Goal: Task Accomplishment & Management: Manage account settings

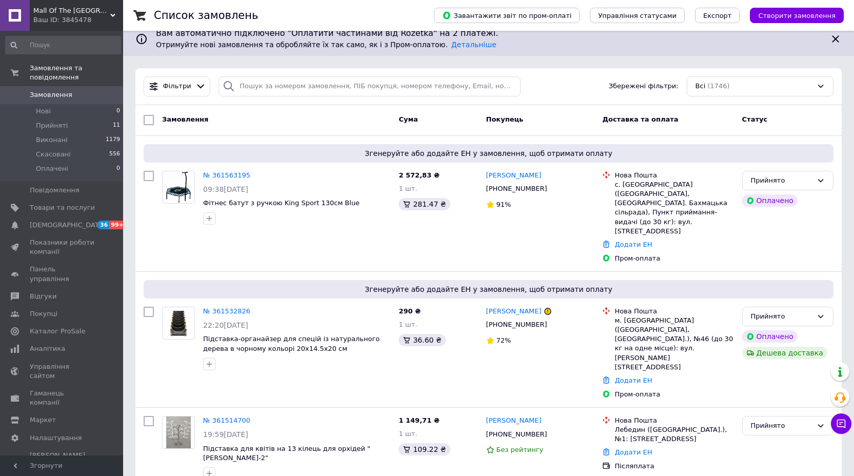
scroll to position [11, 0]
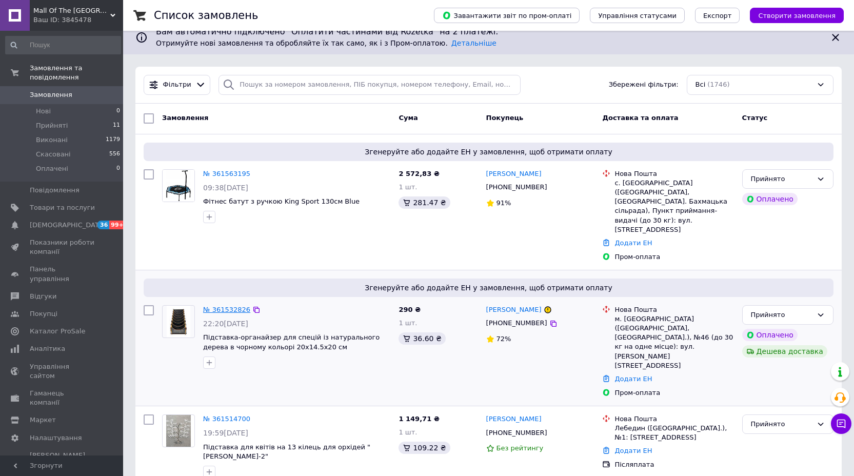
click at [234, 306] on link "№ 361532826" at bounding box center [226, 310] width 47 height 8
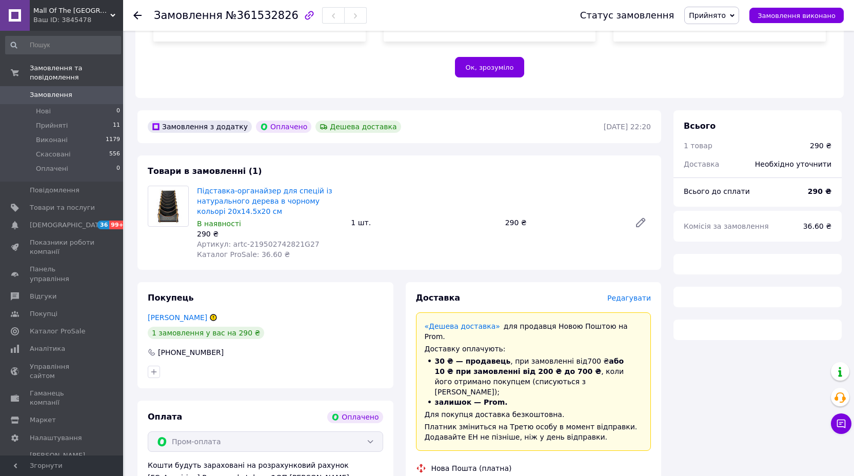
scroll to position [445, 0]
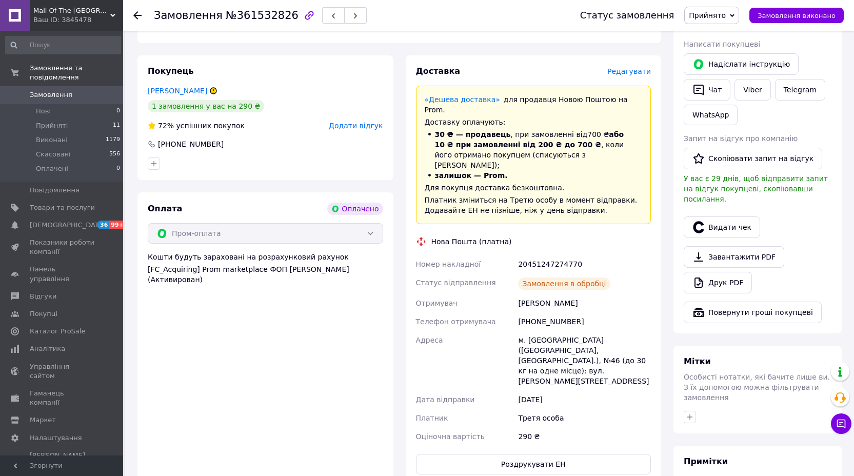
click at [561, 255] on div "20451247274770" at bounding box center [584, 264] width 137 height 18
copy div "20451247274770"
click at [72, 126] on li "Прийняті 11" at bounding box center [63, 125] width 126 height 14
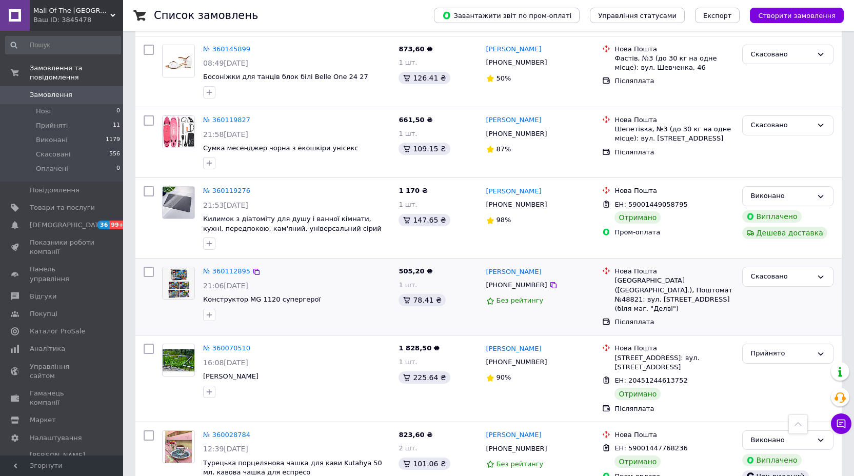
scroll to position [2696, 0]
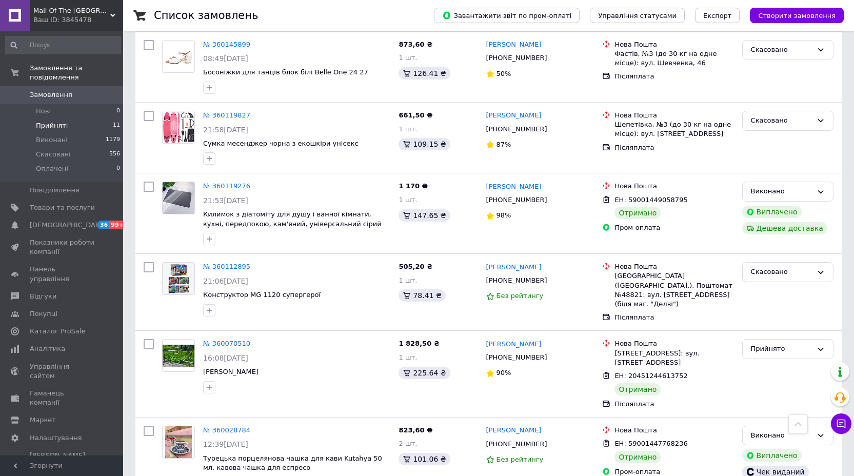
click at [68, 121] on li "Прийняті 11" at bounding box center [63, 125] width 126 height 14
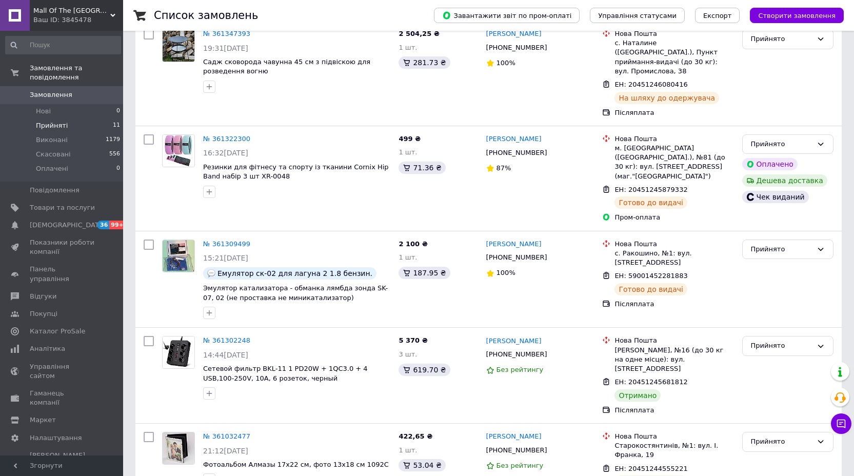
scroll to position [748, 0]
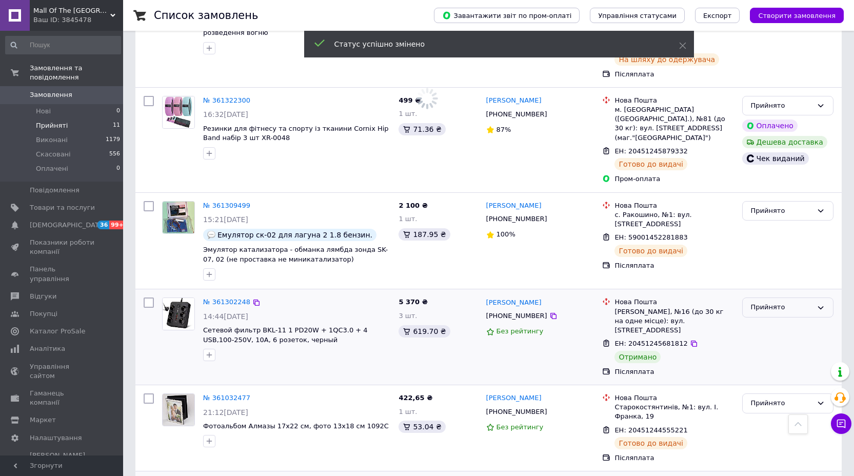
click at [765, 302] on div "Прийнято" at bounding box center [782, 307] width 62 height 11
click at [764, 319] on li "Виконано" at bounding box center [787, 328] width 90 height 19
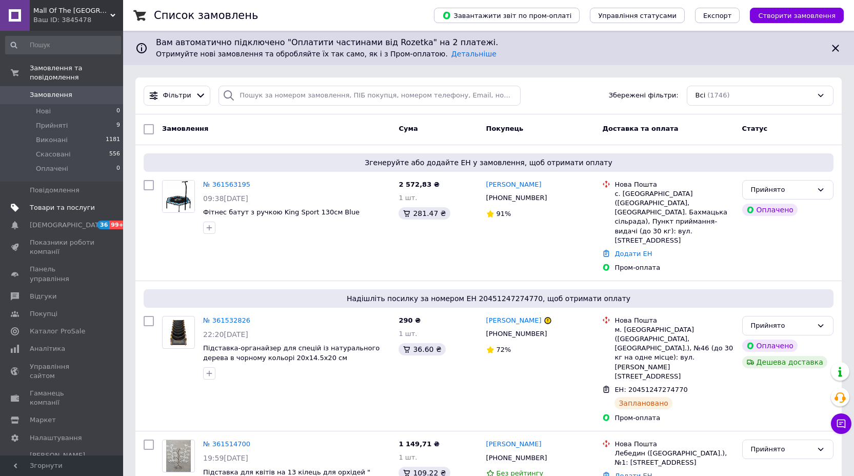
click at [61, 203] on span "Товари та послуги" at bounding box center [62, 207] width 65 height 9
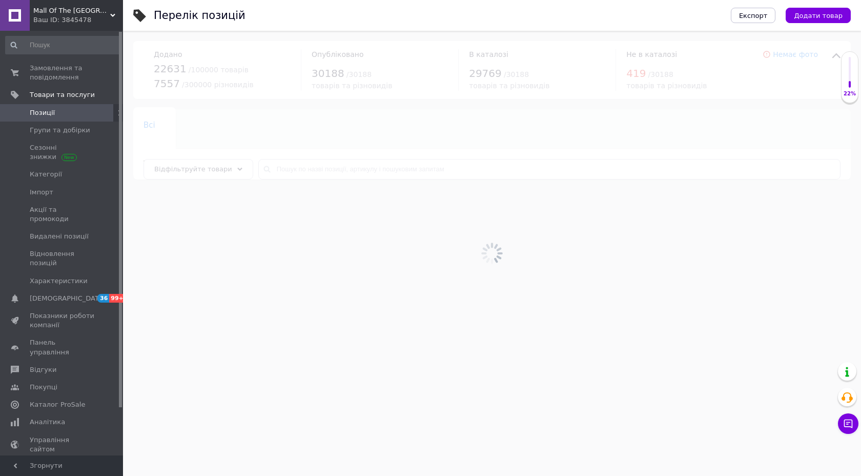
click at [338, 167] on div at bounding box center [492, 253] width 738 height 445
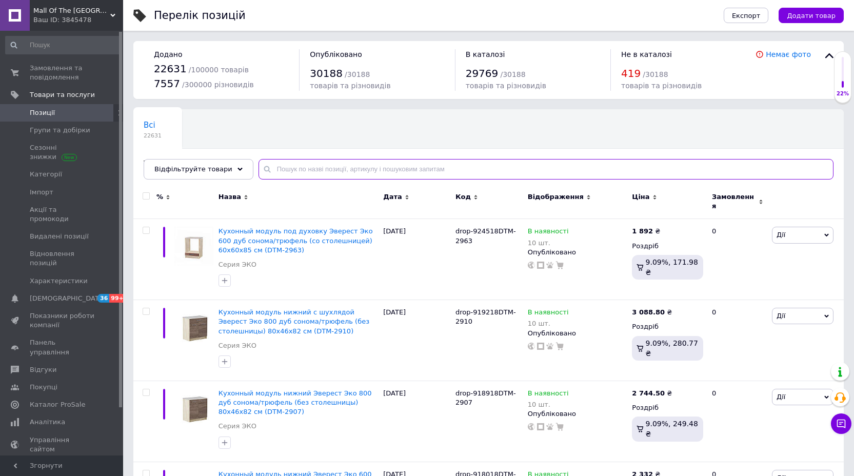
click at [361, 172] on input "text" at bounding box center [545, 169] width 575 height 21
paste input "B-659"
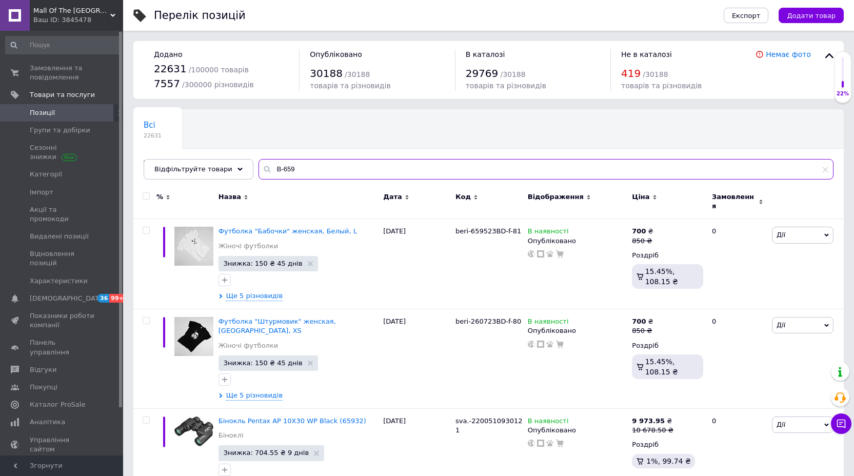
scroll to position [7, 0]
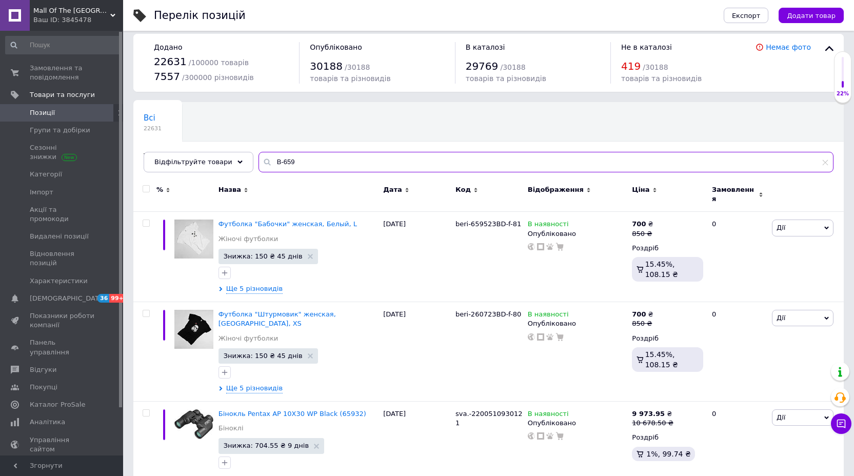
drag, startPoint x: 276, startPoint y: 162, endPoint x: 251, endPoint y: 160, distance: 24.7
click at [258, 161] on input "B-659" at bounding box center [545, 162] width 575 height 21
type input "659"
